Goal: Information Seeking & Learning: Learn about a topic

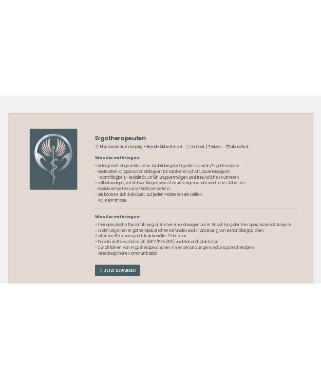
scroll to position [1080, 0]
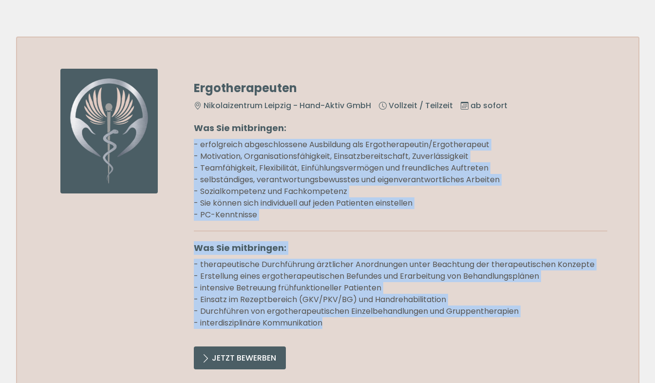
drag, startPoint x: 190, startPoint y: 138, endPoint x: 326, endPoint y: 324, distance: 230.3
click at [326, 324] on div "Ergotherapeuten Nikolaizentrum [GEOGRAPHIC_DATA] - Hand-Aktiv GmbH Vollzeit / T…" at bounding box center [327, 216] width 623 height 359
copy div "- erfolgreich abgeschlossene Ausbildung als Ergotherapeutin/Ergotherapeut - Mot…"
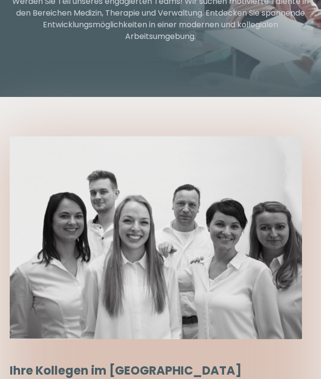
scroll to position [0, 0]
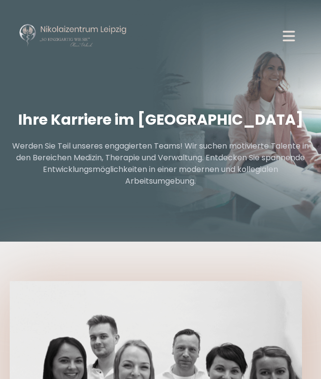
click at [290, 34] on icon "button" at bounding box center [289, 36] width 18 height 18
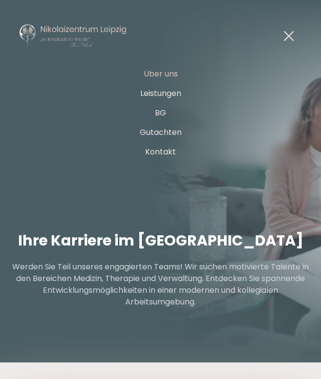
click at [168, 72] on link "Über uns" at bounding box center [161, 73] width 34 height 11
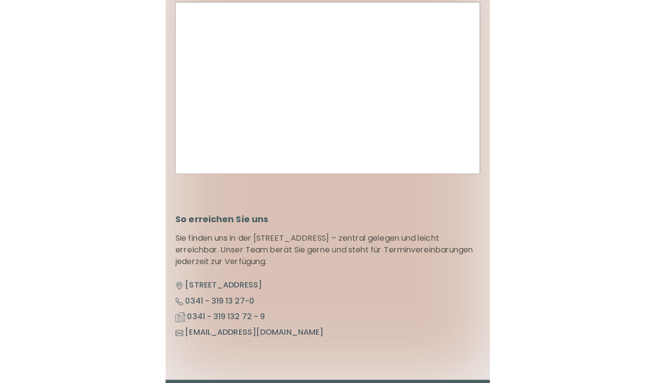
scroll to position [5091, 0]
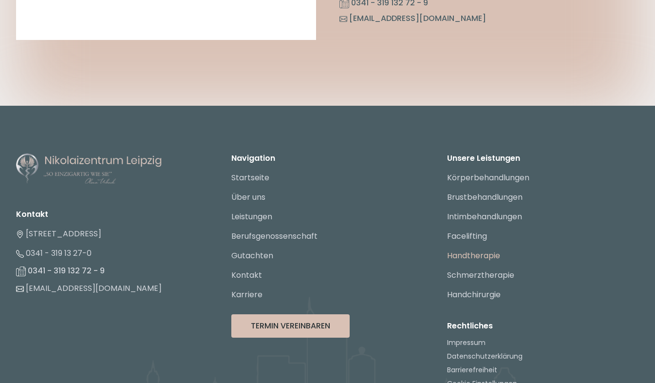
click at [320, 250] on link "Handtherapie" at bounding box center [473, 255] width 53 height 11
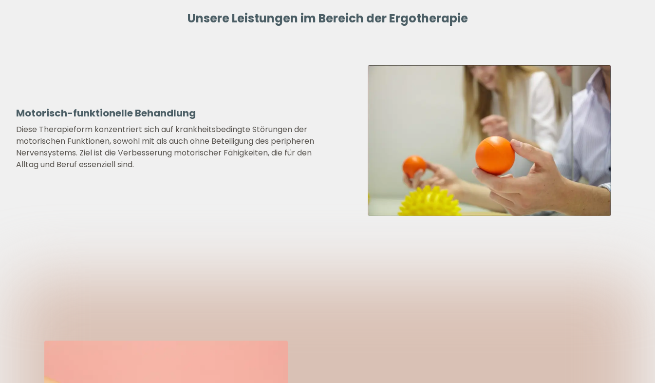
click at [204, 254] on section "Unsere Leistungen im Bereich der Ergotherapie Motorisch-funktionelle Behandlung…" at bounding box center [327, 113] width 623 height 330
